Goal: Download file/media

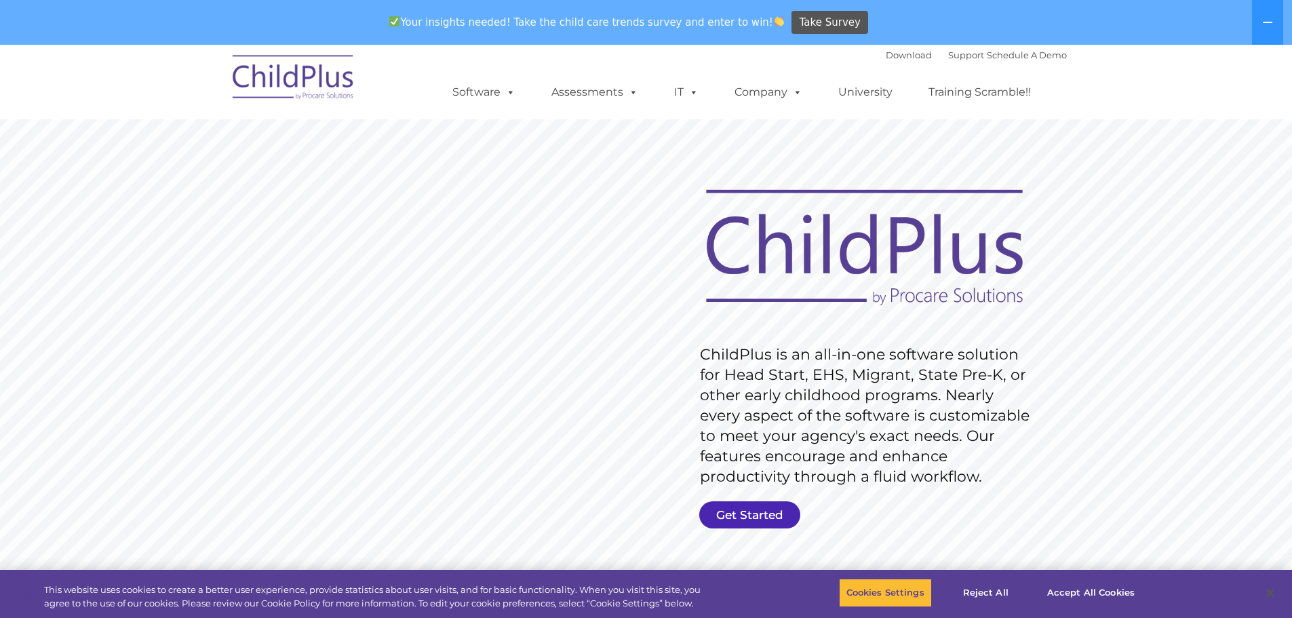
click at [741, 515] on link "Get Started" at bounding box center [749, 514] width 101 height 27
click at [886, 52] on link "Download" at bounding box center [909, 55] width 46 height 11
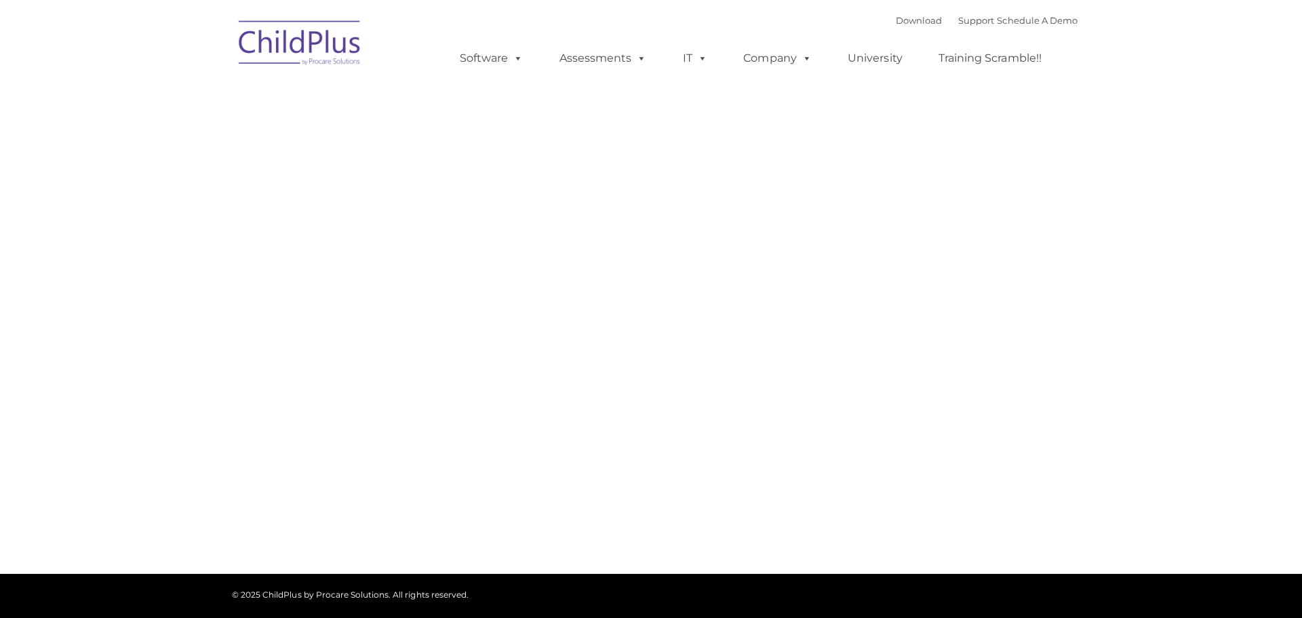
type input ""
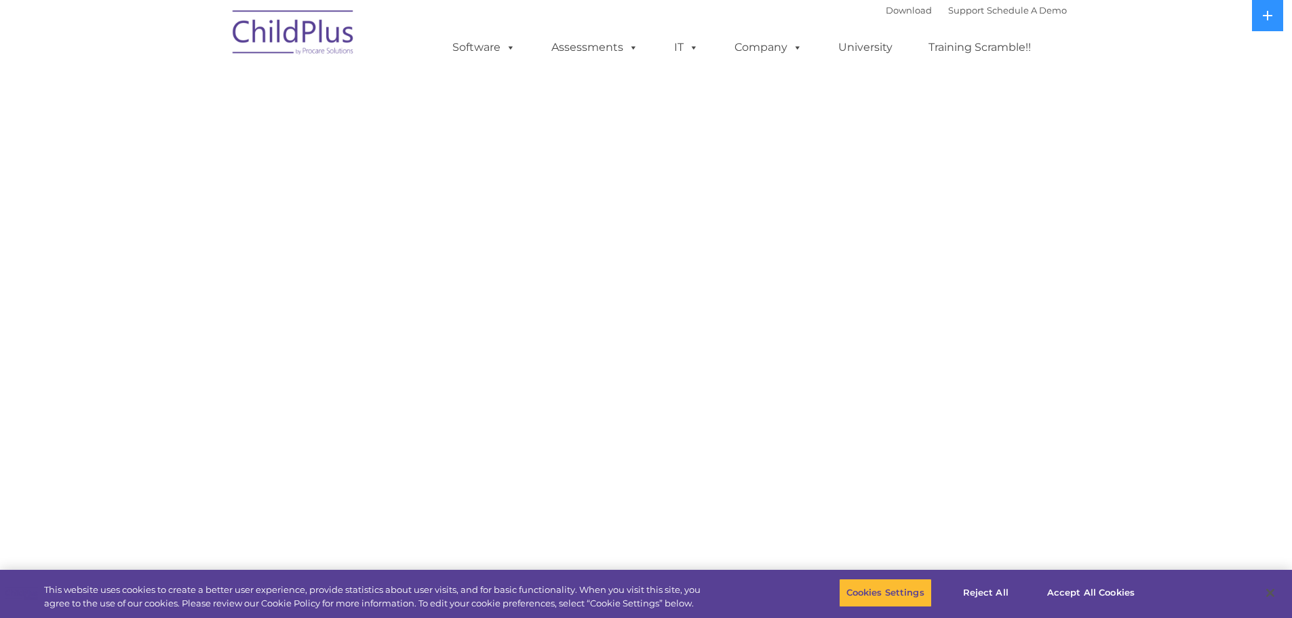
select select "MEDIUM"
